Goal: Task Accomplishment & Management: Manage account settings

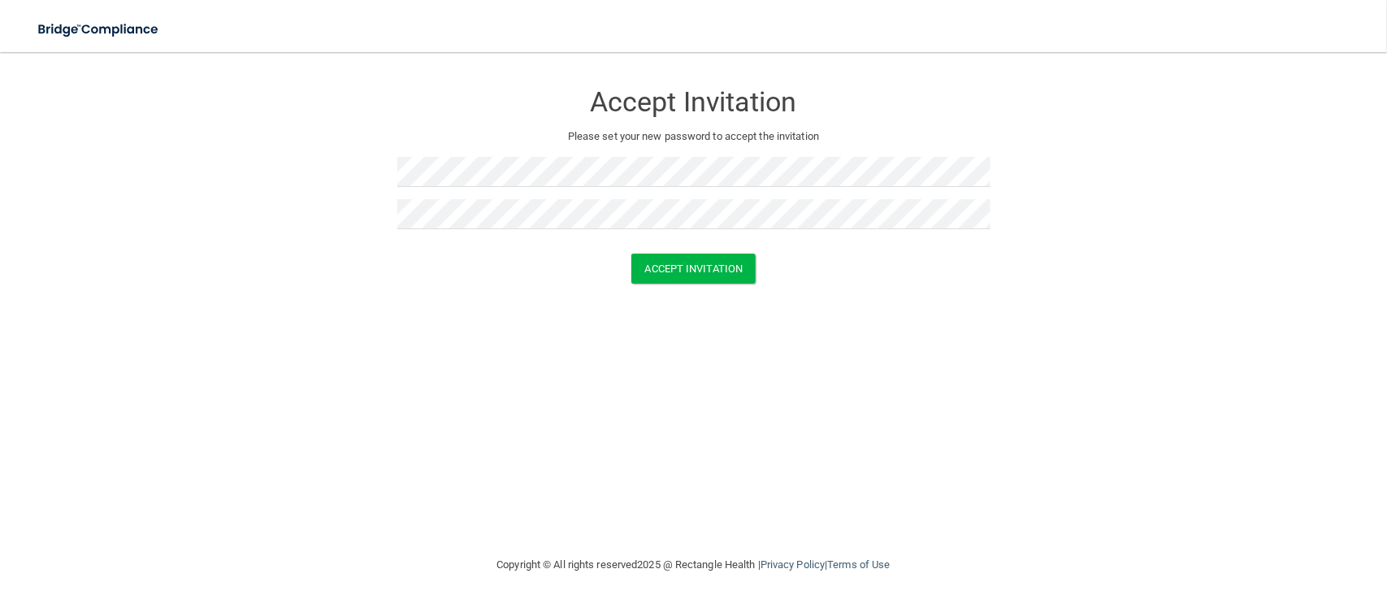
click at [410, 331] on div "Accept Invitation Please set your new password to accept the invitation Accept …" at bounding box center [694, 303] width 1322 height 471
click at [691, 252] on div at bounding box center [693, 247] width 593 height 12
click at [688, 262] on button "Accept Invitation" at bounding box center [693, 269] width 125 height 30
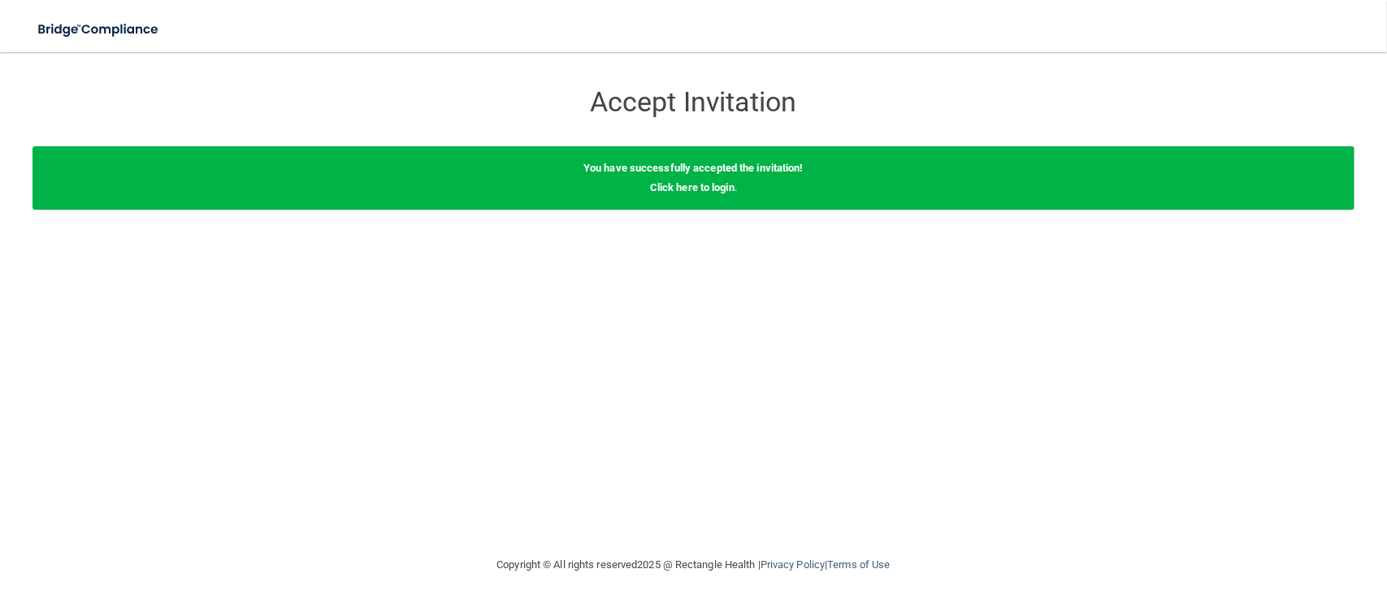
click at [680, 195] on div "You have successfully accepted the invitation! Click here to login ." at bounding box center [694, 177] width 1322 height 63
click at [681, 188] on link "Click here to login" at bounding box center [692, 187] width 85 height 12
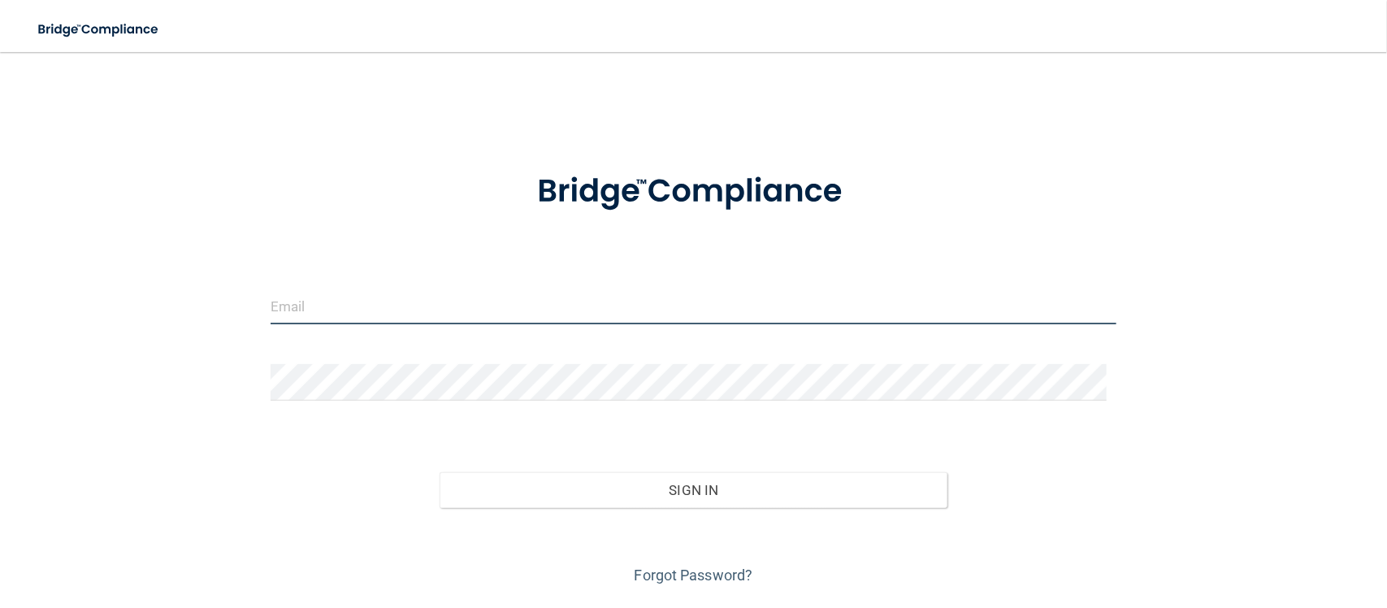
click at [419, 297] on input "email" at bounding box center [694, 306] width 846 height 37
type input "[EMAIL_ADDRESS][DOMAIN_NAME]"
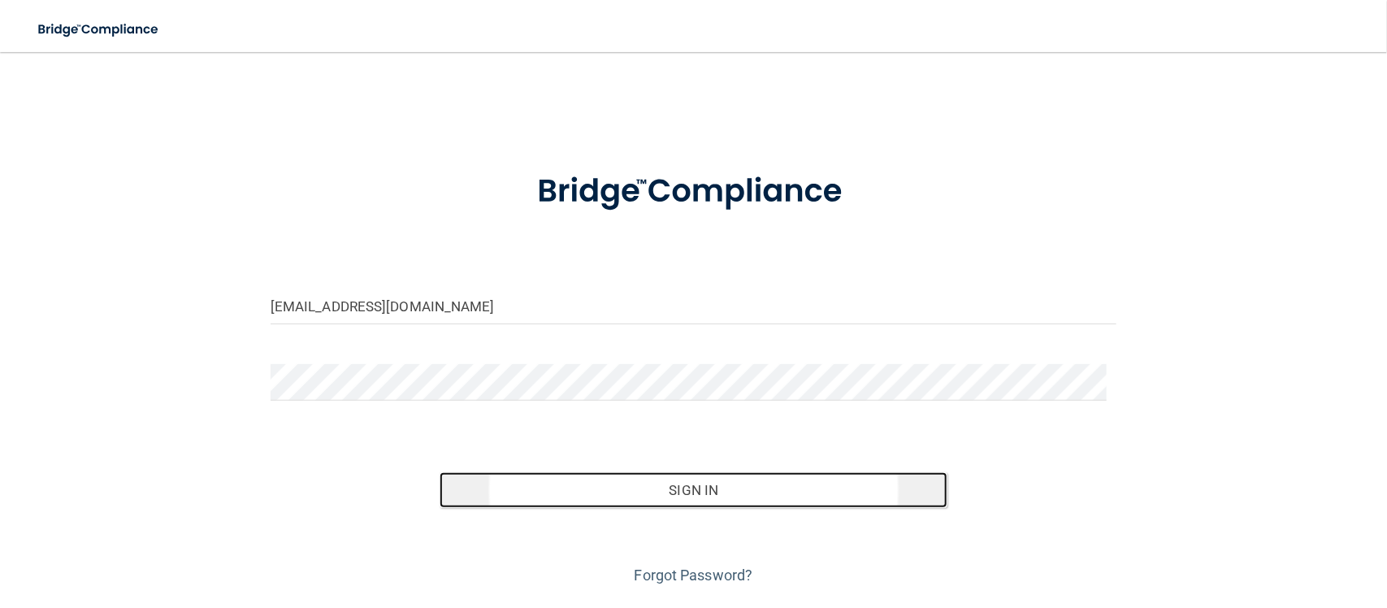
click at [562, 492] on button "Sign In" at bounding box center [694, 490] width 508 height 36
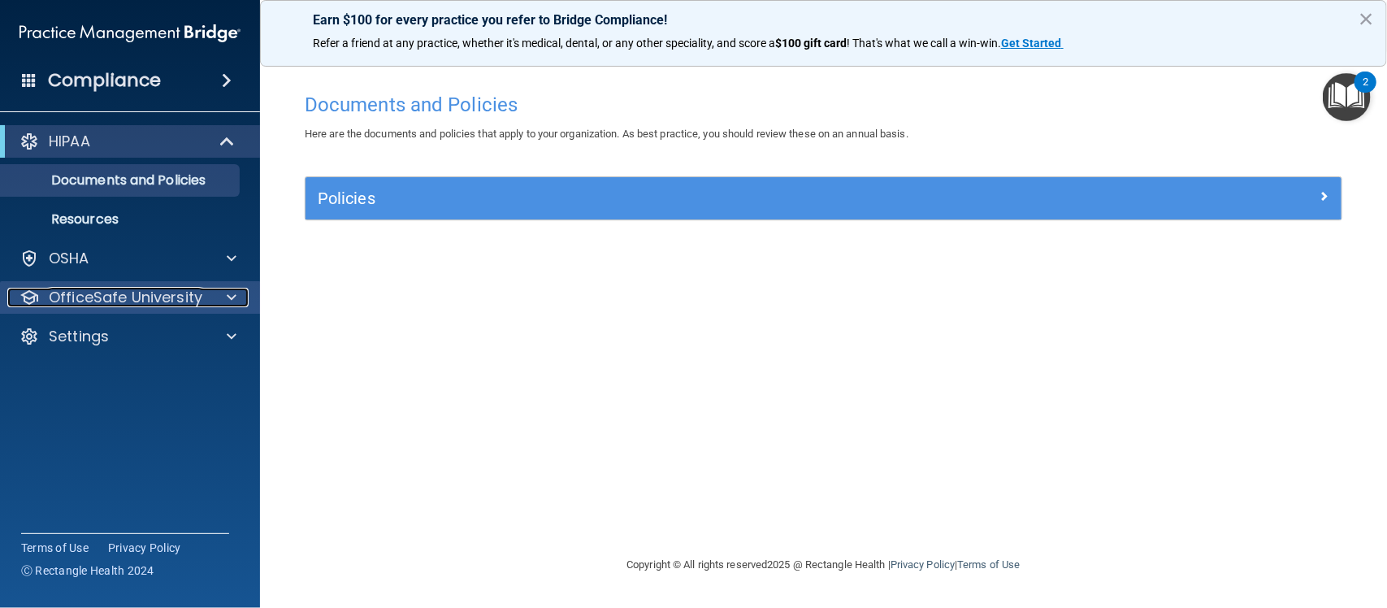
click at [127, 301] on p "OfficeSafe University" at bounding box center [126, 298] width 154 height 20
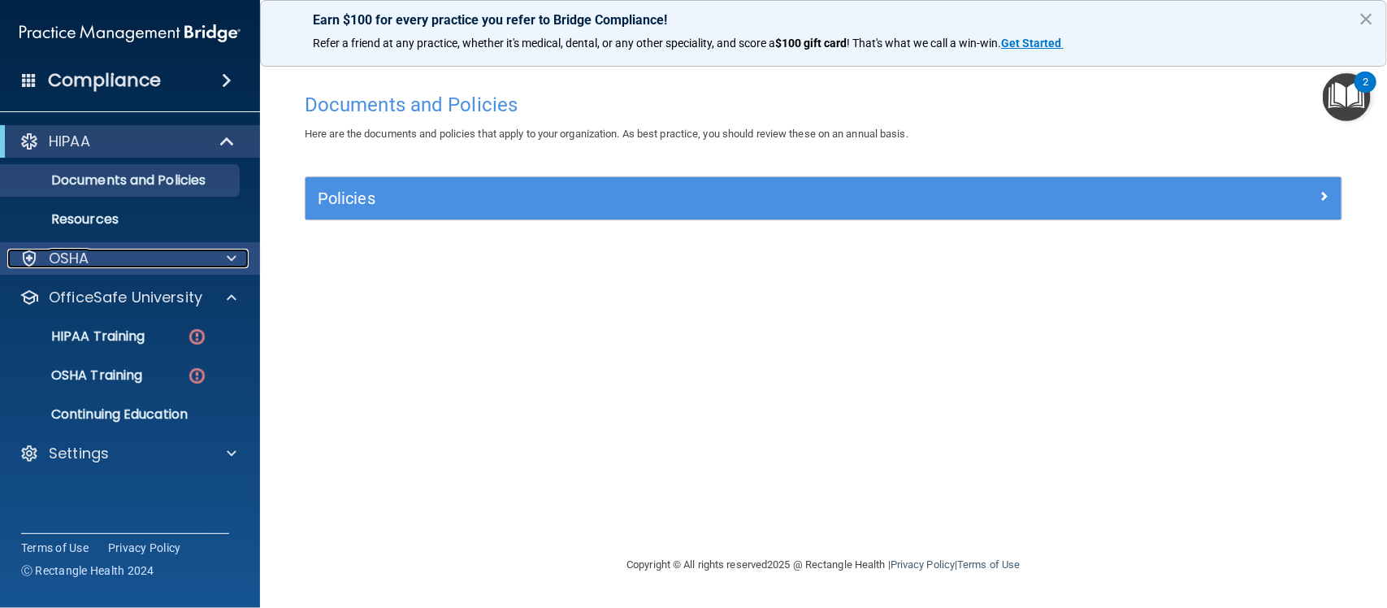
click at [224, 266] on div at bounding box center [229, 259] width 41 height 20
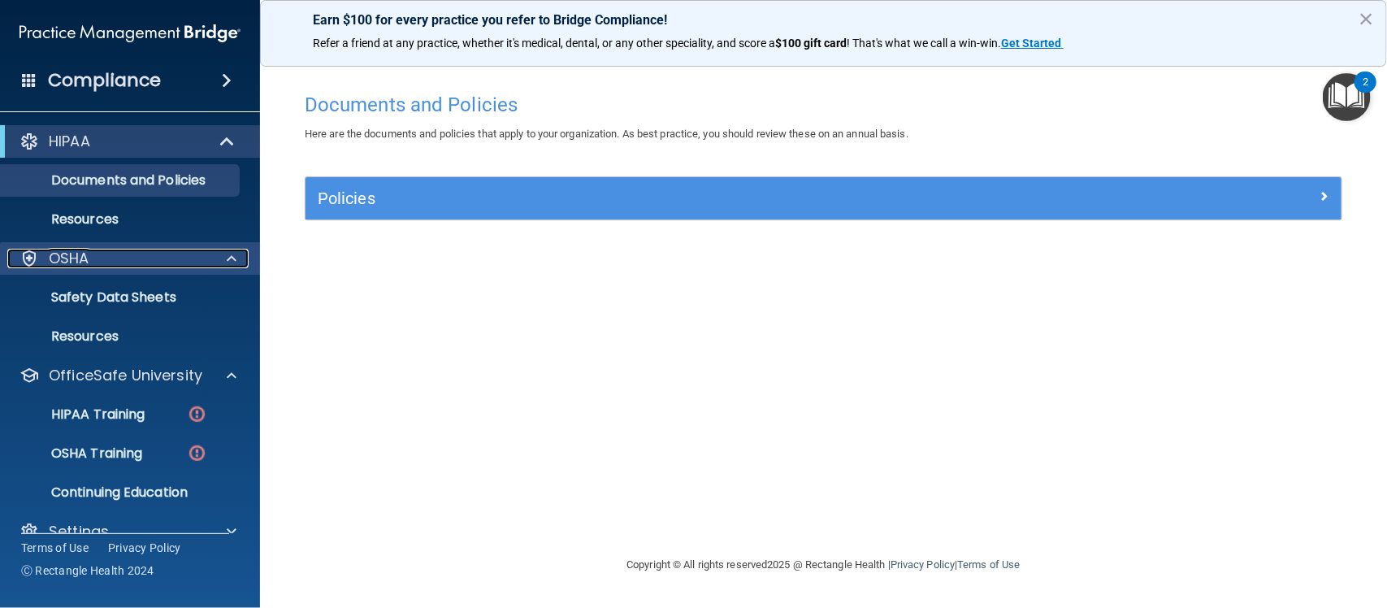
click at [224, 266] on div at bounding box center [229, 259] width 41 height 20
